Goal: Task Accomplishment & Management: Complete application form

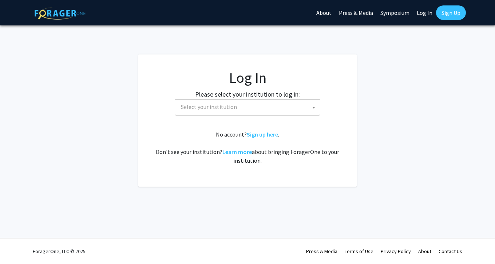
select select
click at [227, 106] on span "Select your institution" at bounding box center [209, 106] width 56 height 7
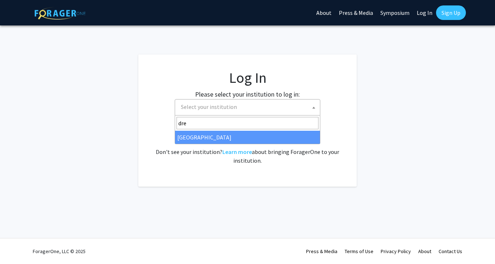
type input "dre"
select select "6"
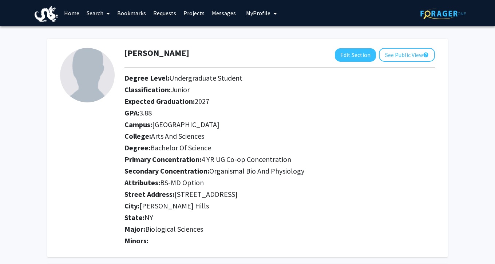
click at [194, 13] on link "Projects" at bounding box center [194, 12] width 28 height 25
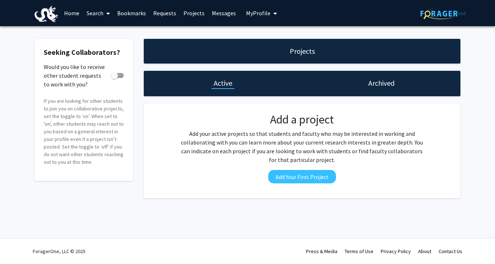
click at [74, 14] on link "Home" at bounding box center [71, 12] width 23 height 25
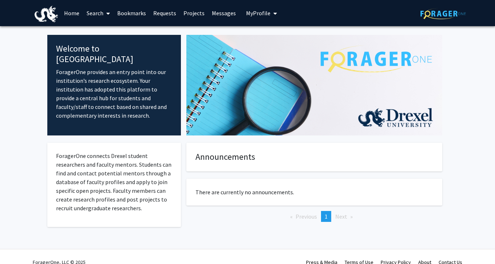
click at [91, 14] on link "Search" at bounding box center [98, 12] width 31 height 25
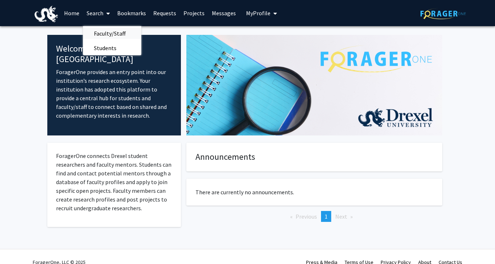
click at [99, 32] on span "Faculty/Staff" at bounding box center [109, 33] width 53 height 15
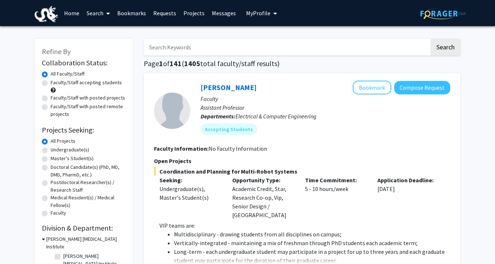
click at [51, 150] on label "Undergraduate(s)" at bounding box center [70, 150] width 39 height 8
click at [51, 150] on input "Undergraduate(s)" at bounding box center [53, 148] width 5 height 5
radio input "true"
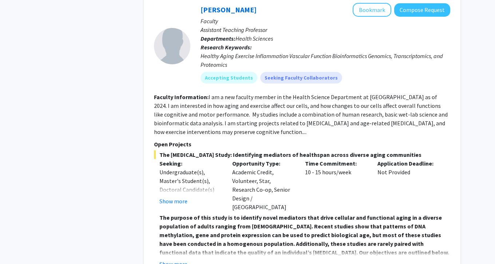
scroll to position [2923, 0]
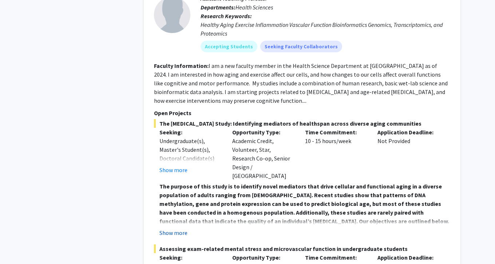
click at [185, 229] on button "Show more" at bounding box center [173, 233] width 28 height 9
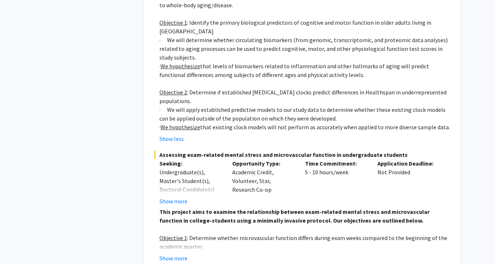
scroll to position [3195, 0]
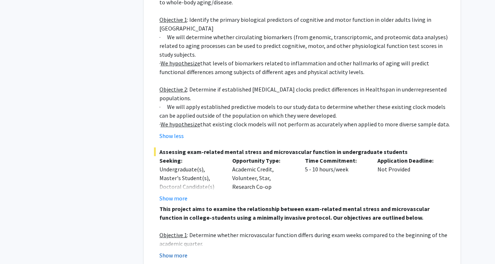
click at [173, 251] on button "Show more" at bounding box center [173, 255] width 28 height 9
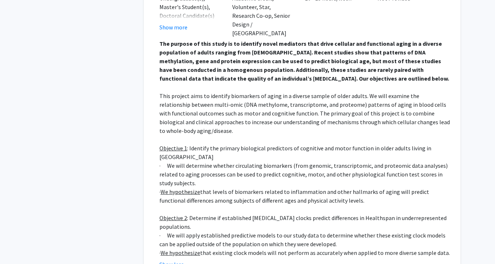
scroll to position [3067, 0]
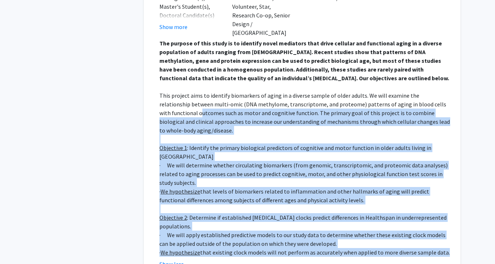
drag, startPoint x: 449, startPoint y: 207, endPoint x: 162, endPoint y: 61, distance: 322.6
click at [162, 61] on div "The purpose of this study is to identify novel mediators that drive cellular an…" at bounding box center [304, 148] width 291 height 218
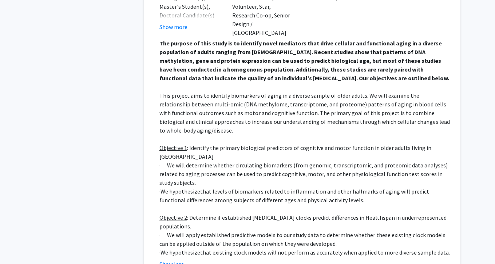
click at [173, 91] on p "This project aims to identify biomarkers of aging in a diverse sample of older …" at bounding box center [304, 113] width 291 height 44
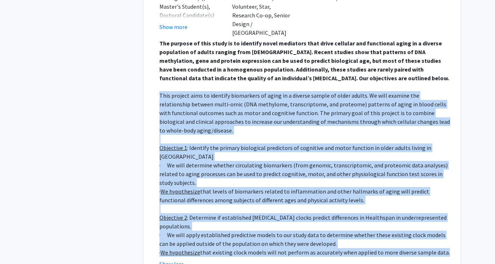
drag, startPoint x: 160, startPoint y: 47, endPoint x: 442, endPoint y: 208, distance: 325.3
click at [442, 208] on div "The purpose of this study is to identify novel mediators that drive cellular an…" at bounding box center [304, 148] width 291 height 218
copy div "This project aims to identify biomarkers of aging in a diverse sample of older …"
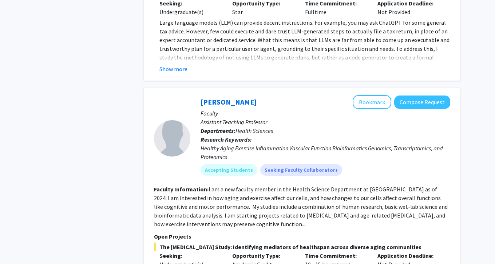
scroll to position [2781, 0]
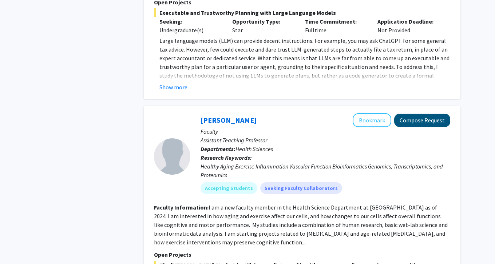
click at [407, 114] on button "Compose Request" at bounding box center [422, 120] width 56 height 13
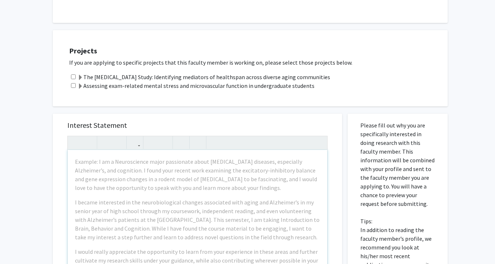
scroll to position [217, 0]
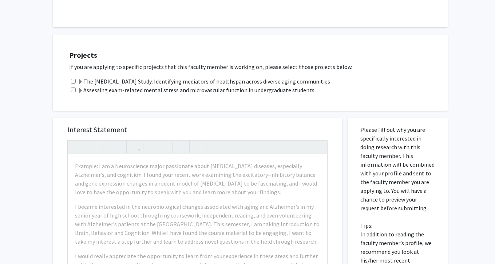
click at [73, 84] on input "checkbox" at bounding box center [73, 81] width 5 height 5
checkbox input "true"
click at [73, 89] on div "Assessing exam-related mental stress and microvascular function in undergraduat…" at bounding box center [254, 90] width 371 height 9
click at [73, 94] on div "Assessing exam-related mental stress and microvascular function in undergraduat…" at bounding box center [254, 90] width 371 height 9
click at [73, 92] on input "checkbox" at bounding box center [73, 90] width 5 height 5
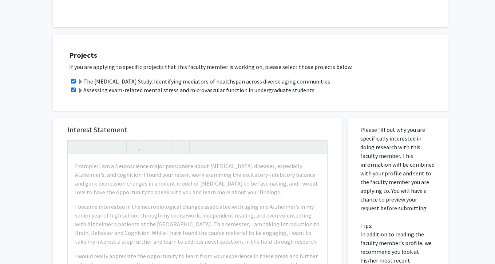
click at [73, 92] on input "checkbox" at bounding box center [73, 90] width 5 height 5
checkbox input "false"
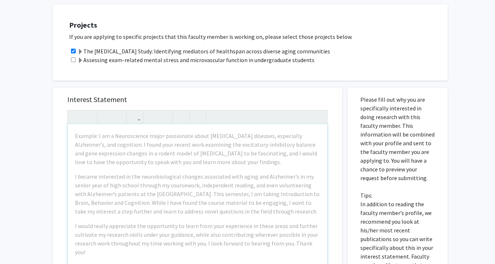
scroll to position [260, 0]
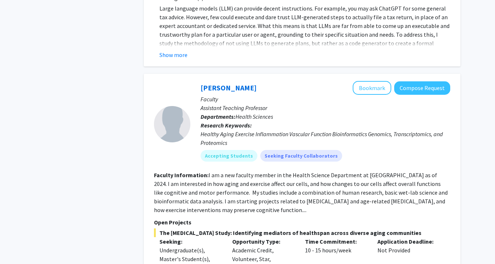
scroll to position [2779, 0]
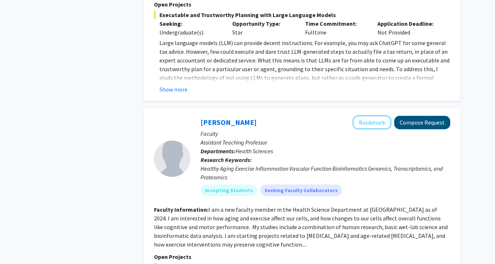
click at [421, 116] on button "Compose Request" at bounding box center [422, 122] width 56 height 13
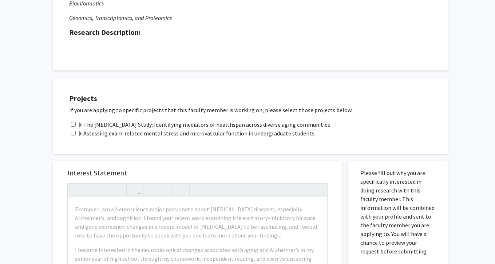
scroll to position [193, 0]
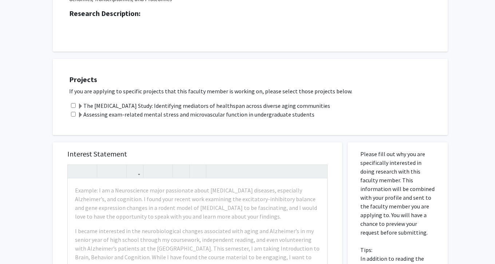
click at [75, 107] on div "The Biological Aging Study: Identifying mediators of healthspan across diverse …" at bounding box center [254, 106] width 371 height 9
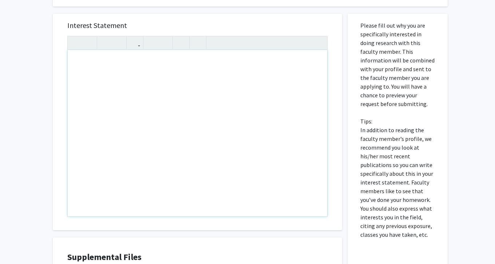
scroll to position [322, 0]
click at [238, 96] on div "Note to users with screen readers: Please press Alt+0 or Option+0 to deactivate…" at bounding box center [197, 132] width 259 height 167
paste div "Note to users with screen readers: Please press Alt+0 or Option+0 to deactivate…"
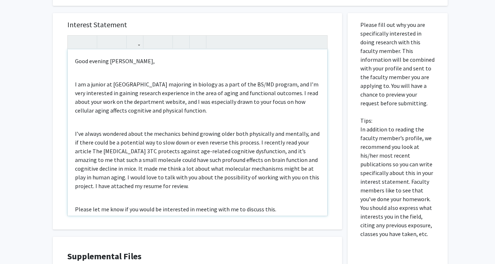
type textarea "<p>Good evening Dr. Smith,&nbsp;</p><br><p>I am a junior at Drexel University m…"
click at [73, 85] on div "Good evening Dr. Smith, I am a junior at Drexel University majoring in biology …" at bounding box center [197, 132] width 259 height 167
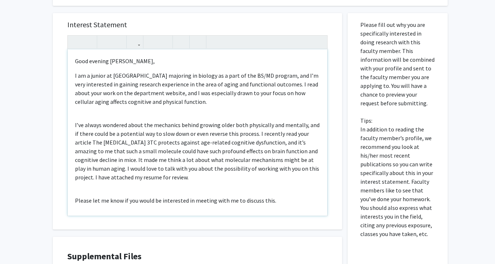
click at [75, 125] on p "I’ve always wondered about the mechanics behind growing older both physically a…" at bounding box center [197, 151] width 245 height 61
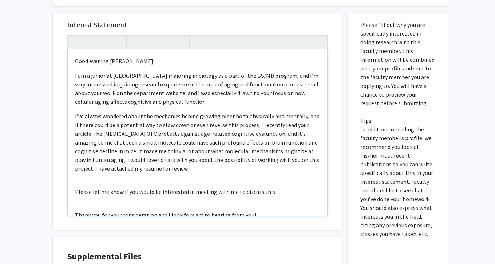
click at [76, 194] on p "Please let me know if you would be interested in meeting with me to discuss thi…" at bounding box center [197, 192] width 245 height 9
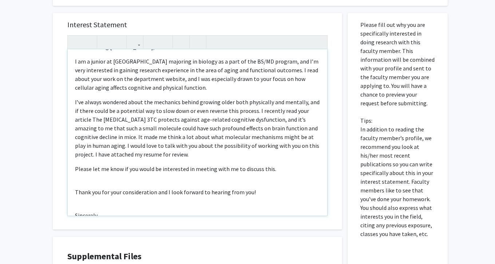
scroll to position [41, 0]
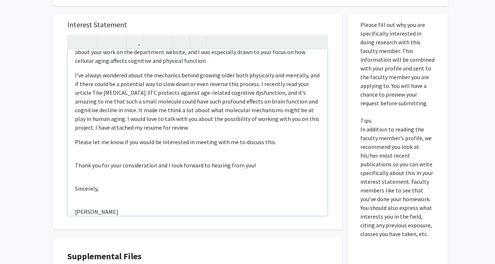
click at [74, 168] on div "Good evening Dr. Smith, I am a junior at Drexel University majoring in biology …" at bounding box center [197, 132] width 259 height 167
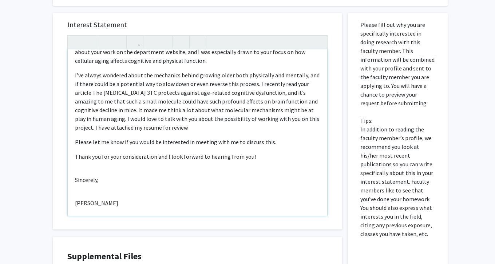
click at [75, 183] on p "Sincerely," at bounding box center [197, 180] width 245 height 9
click at [76, 197] on p "Reya Williams" at bounding box center [197, 194] width 245 height 9
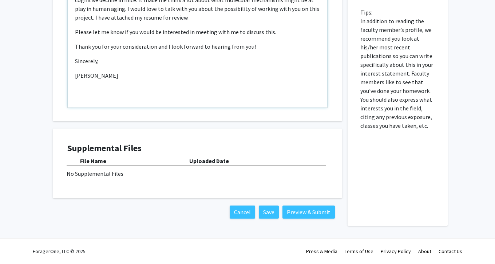
scroll to position [431, 0]
click at [102, 171] on div "No Supplemental Files" at bounding box center [198, 174] width 262 height 9
click at [109, 172] on div "No Supplemental Files" at bounding box center [198, 174] width 262 height 9
click at [96, 157] on div "File Name" at bounding box center [134, 161] width 109 height 9
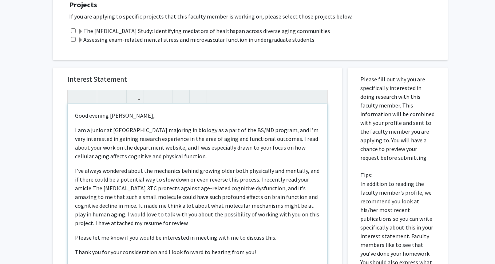
scroll to position [0, 0]
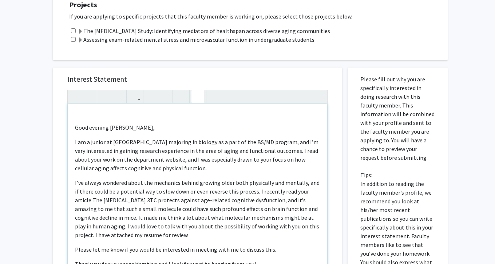
click at [198, 99] on icon "button" at bounding box center [198, 97] width 6 height 12
click at [195, 91] on use "button" at bounding box center [195, 91] width 0 height 0
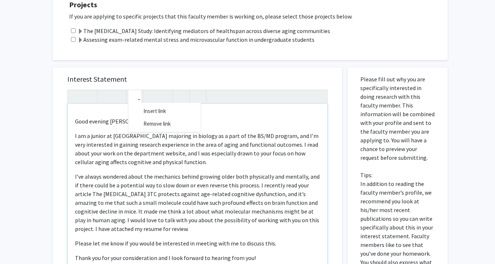
click at [135, 102] on icon "button" at bounding box center [135, 97] width 6 height 12
click at [144, 112] on div "Good evening Dr. Smith, I am a junior at Drexel University majoring in biology …" at bounding box center [197, 180] width 260 height 181
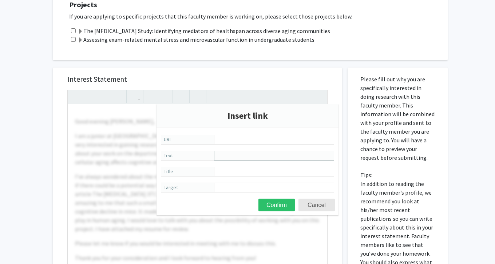
click at [221, 154] on input "Text" at bounding box center [274, 156] width 120 height 10
click at [313, 206] on button "Cancel" at bounding box center [316, 205] width 36 height 13
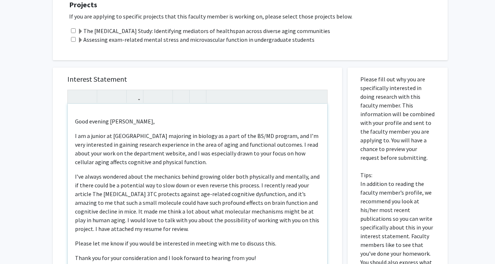
drag, startPoint x: 192, startPoint y: 232, endPoint x: 95, endPoint y: 229, distance: 97.2
click at [95, 229] on p "I’ve always wondered about the mechanics behind growing older both physically a…" at bounding box center [197, 202] width 245 height 61
click at [216, 187] on p "I’ve always wondered about the mechanics behind growing older both physically a…" at bounding box center [197, 202] width 245 height 61
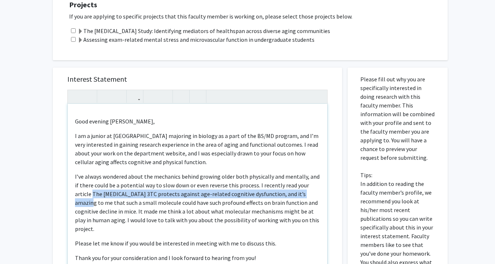
drag, startPoint x: 291, startPoint y: 196, endPoint x: 76, endPoint y: 194, distance: 214.3
click at [76, 194] on p "I’ve always wondered about the mechanics behind growing older both physically a…" at bounding box center [197, 202] width 245 height 61
type textarea "<p>Good evening Dr. Smith,&nbsp;</p><p>I am a junior at Drexel University major…"
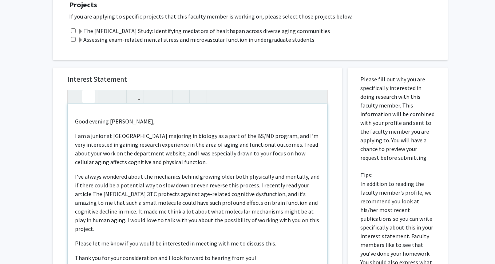
click at [89, 94] on icon "button" at bounding box center [88, 97] width 6 height 12
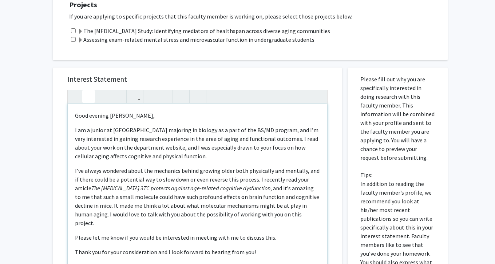
click at [183, 182] on p "I’ve always wondered about the mechanics behind growing older both physically a…" at bounding box center [197, 197] width 245 height 61
click at [194, 202] on p "I’ve always wondered about the mechanics behind growing older both physically a…" at bounding box center [197, 197] width 245 height 61
drag, startPoint x: 114, startPoint y: 248, endPoint x: 69, endPoint y: 94, distance: 161.0
click at [69, 94] on div "Good evening Dr. Smith, I am a junior at Drexel University majoring in biology …" at bounding box center [197, 180] width 260 height 181
copy div "Good evening Dr. Smith, I am a junior at Drexel University majoring in biology …"
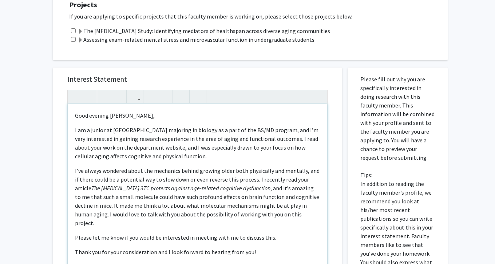
drag, startPoint x: 89, startPoint y: 261, endPoint x: 143, endPoint y: 148, distance: 125.3
click at [143, 148] on p "I am a junior at Drexel University majoring in biology as a part of the BS/MD p…" at bounding box center [197, 143] width 245 height 35
click at [126, 132] on p "I am a junior at Drexel University majoring in biology as a part of the BS/MD p…" at bounding box center [197, 143] width 245 height 35
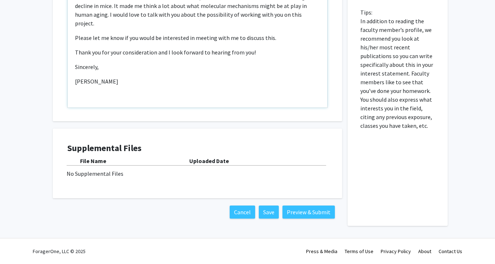
scroll to position [431, 0]
click at [318, 213] on button "Preview & Submit" at bounding box center [308, 212] width 52 height 13
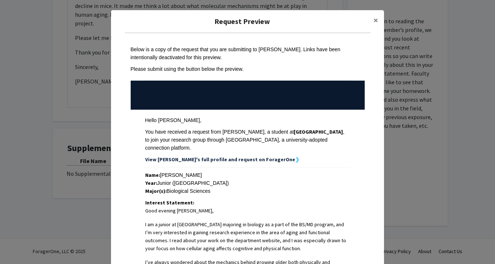
click at [295, 156] on strong "❯" at bounding box center [297, 159] width 4 height 7
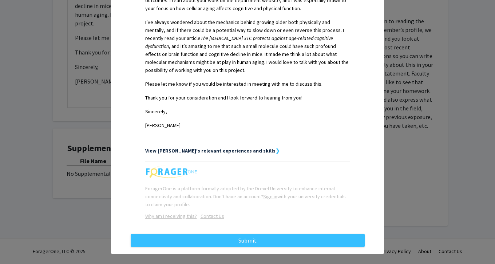
scroll to position [240, 0]
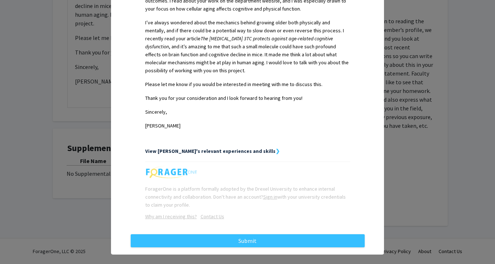
click at [275, 148] on strong "❯" at bounding box center [277, 151] width 4 height 7
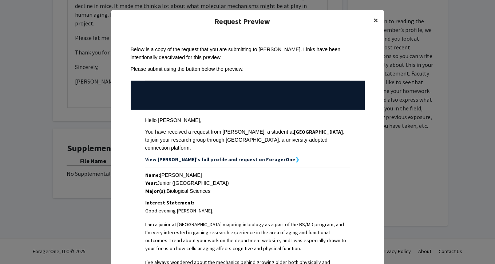
scroll to position [0, 0]
click at [376, 17] on span "×" at bounding box center [375, 20] width 5 height 11
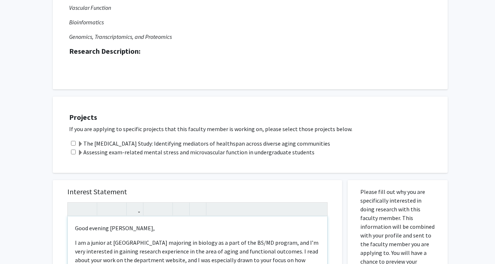
scroll to position [170, 0]
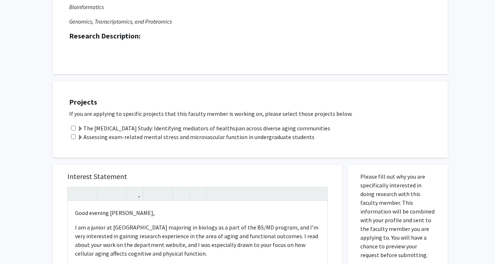
click at [76, 129] on div "The Biological Aging Study: Identifying mediators of healthspan across diverse …" at bounding box center [254, 128] width 371 height 9
click at [73, 130] on input "checkbox" at bounding box center [73, 128] width 5 height 5
checkbox input "true"
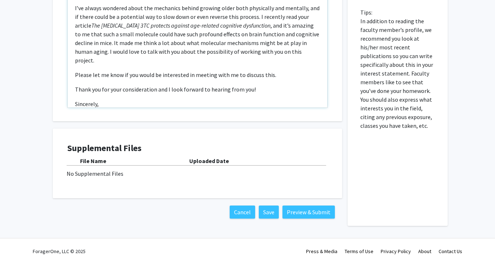
scroll to position [431, 0]
click at [307, 211] on button "Preview & Submit" at bounding box center [308, 212] width 52 height 13
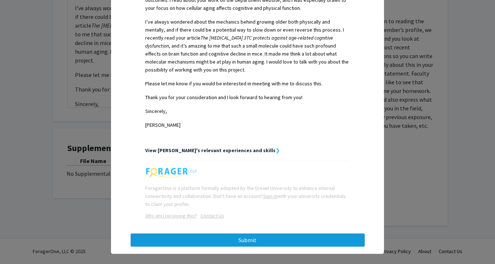
scroll to position [240, 0]
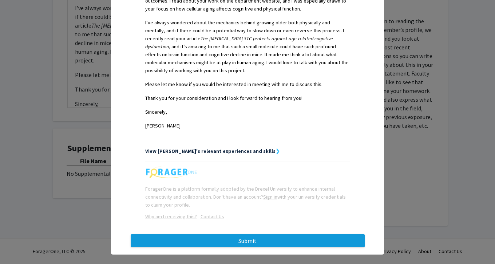
click at [255, 235] on button "Submit" at bounding box center [248, 241] width 234 height 13
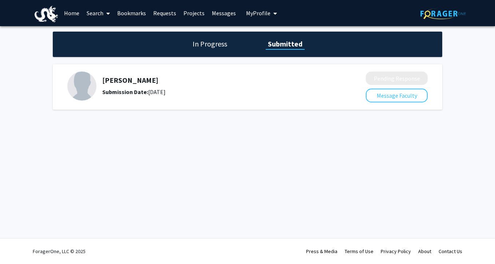
click at [99, 15] on link "Search" at bounding box center [98, 12] width 31 height 25
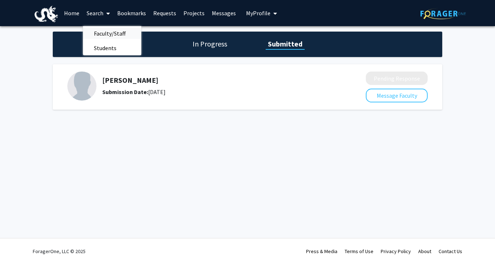
click at [104, 35] on span "Faculty/Staff" at bounding box center [109, 33] width 53 height 15
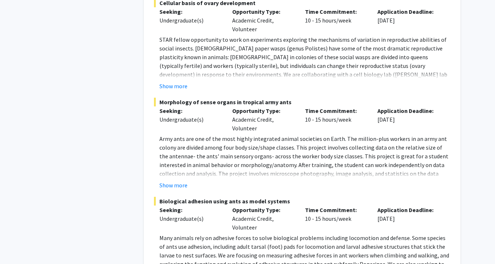
scroll to position [4269, 0]
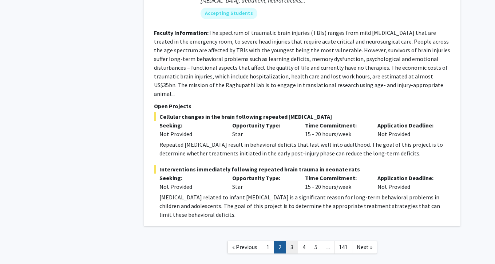
scroll to position [2972, 0]
click at [293, 242] on link "3" at bounding box center [292, 248] width 12 height 13
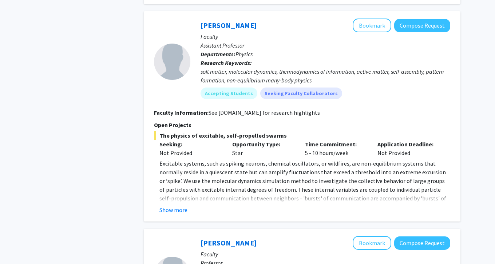
scroll to position [543, 0]
